Goal: Task Accomplishment & Management: Manage account settings

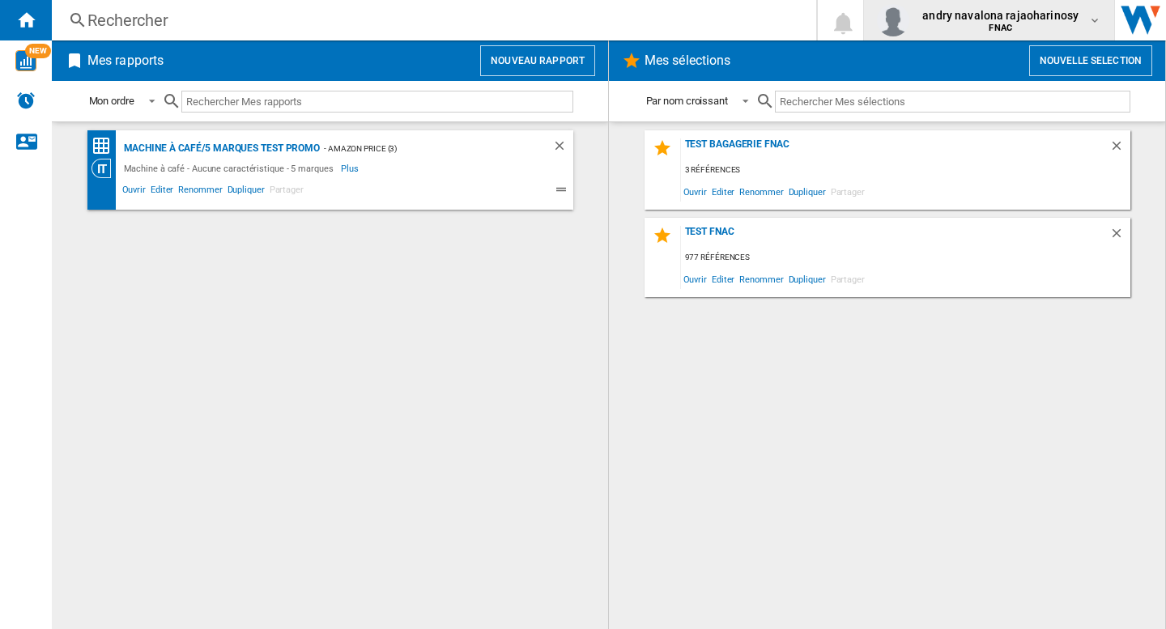
click at [1017, 27] on span "FNAC" at bounding box center [1000, 28] width 156 height 10
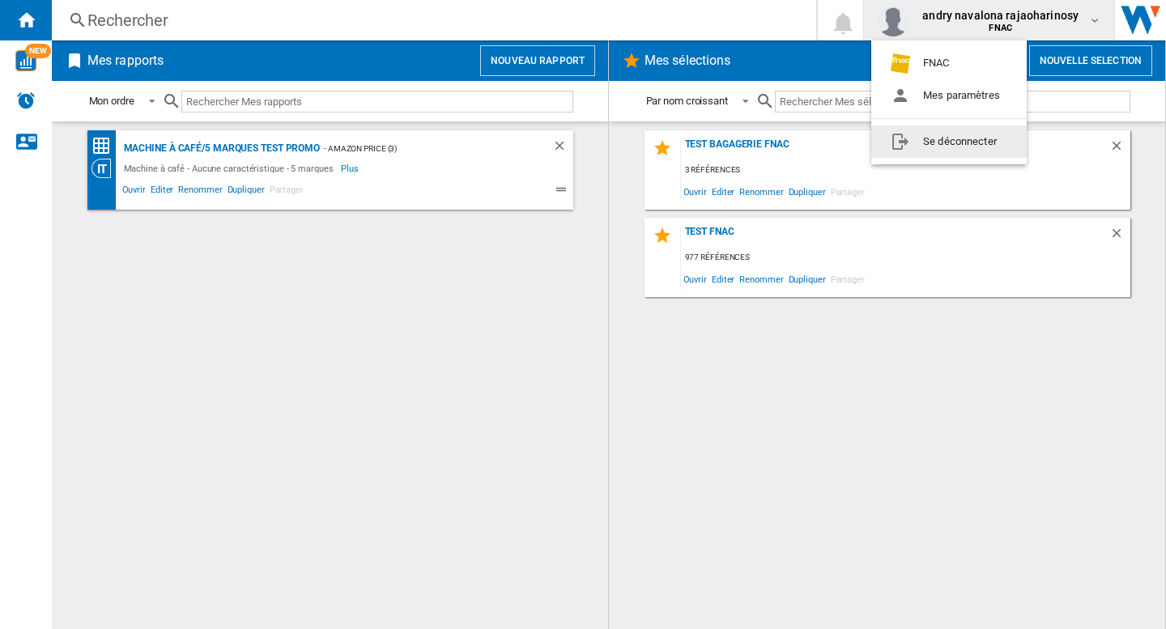
click at [947, 151] on button "Se déconnecter" at bounding box center [948, 142] width 155 height 32
